Goal: Information Seeking & Learning: Learn about a topic

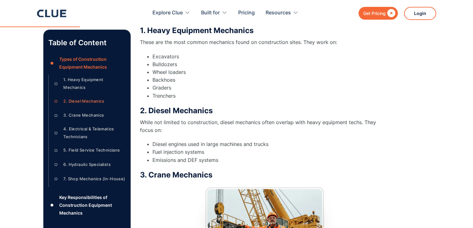
scroll to position [403, 0]
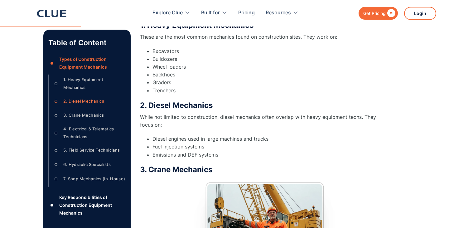
click at [203, 104] on h3 "2. Diesel Mechanics" at bounding box center [264, 105] width 249 height 9
click at [173, 107] on h3 "2. Diesel Mechanics" at bounding box center [264, 105] width 249 height 9
click at [160, 103] on h3 "2. Diesel Mechanics" at bounding box center [264, 105] width 249 height 9
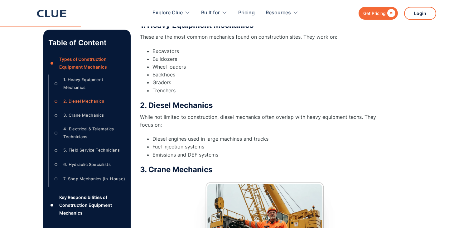
click at [160, 103] on h3 "2. Diesel Mechanics" at bounding box center [264, 105] width 249 height 9
click at [182, 103] on h3 "2. Diesel Mechanics" at bounding box center [264, 105] width 249 height 9
click at [217, 103] on h3 "2. Diesel Mechanics" at bounding box center [264, 105] width 249 height 9
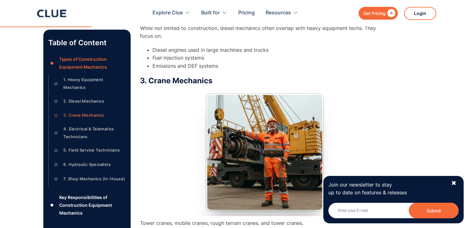
scroll to position [437, 0]
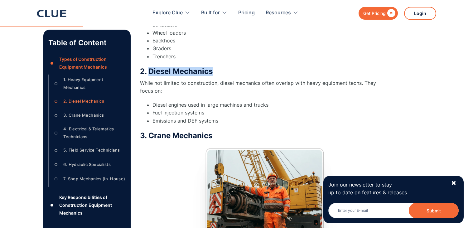
drag, startPoint x: 214, startPoint y: 71, endPoint x: 150, endPoint y: 70, distance: 64.2
click at [150, 70] on h3 "2. Diesel Mechanics" at bounding box center [264, 71] width 249 height 9
copy h3 "Diesel Mechanics"
